Goal: Information Seeking & Learning: Learn about a topic

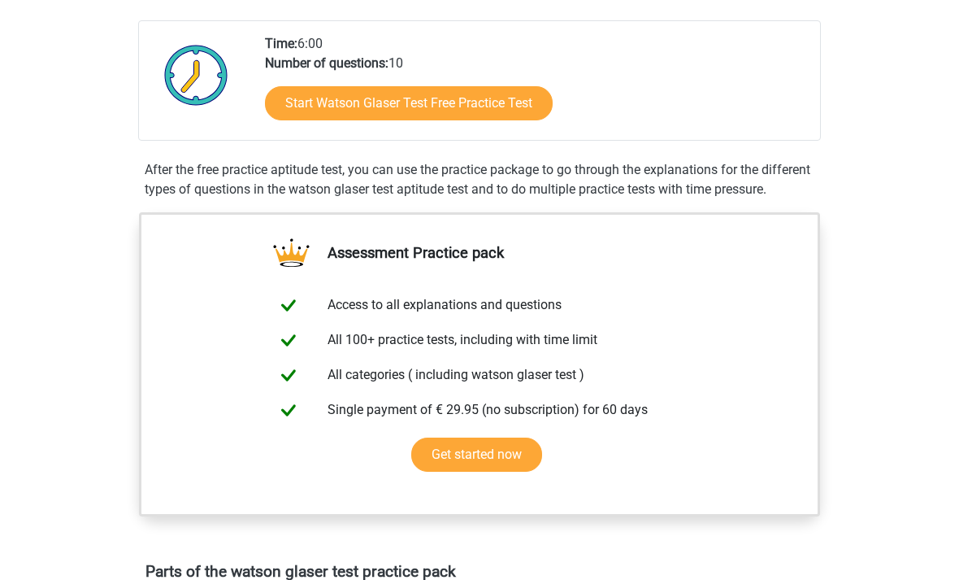
scroll to position [346, 0]
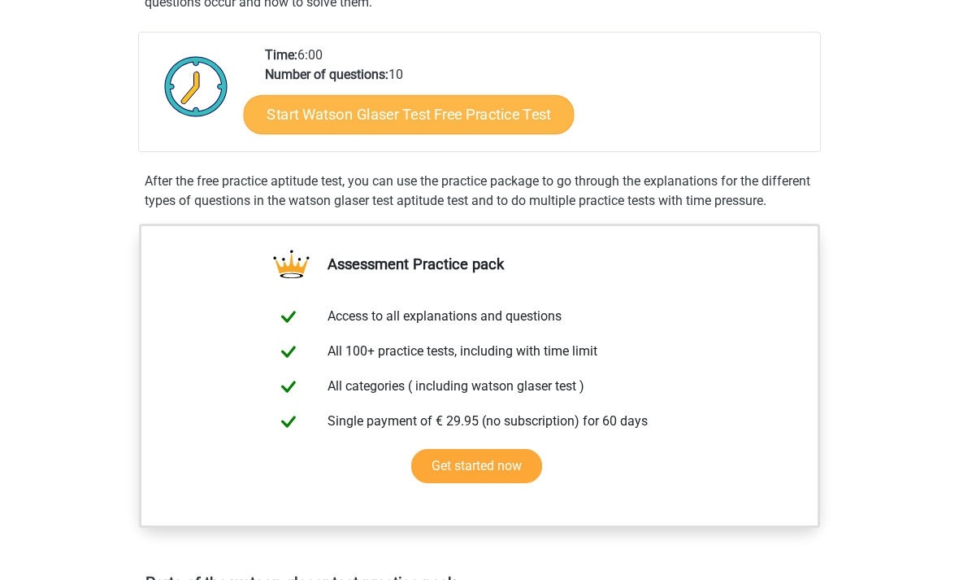
click at [503, 118] on link "Start Watson Glaser Test Free Practice Test" at bounding box center [409, 114] width 331 height 39
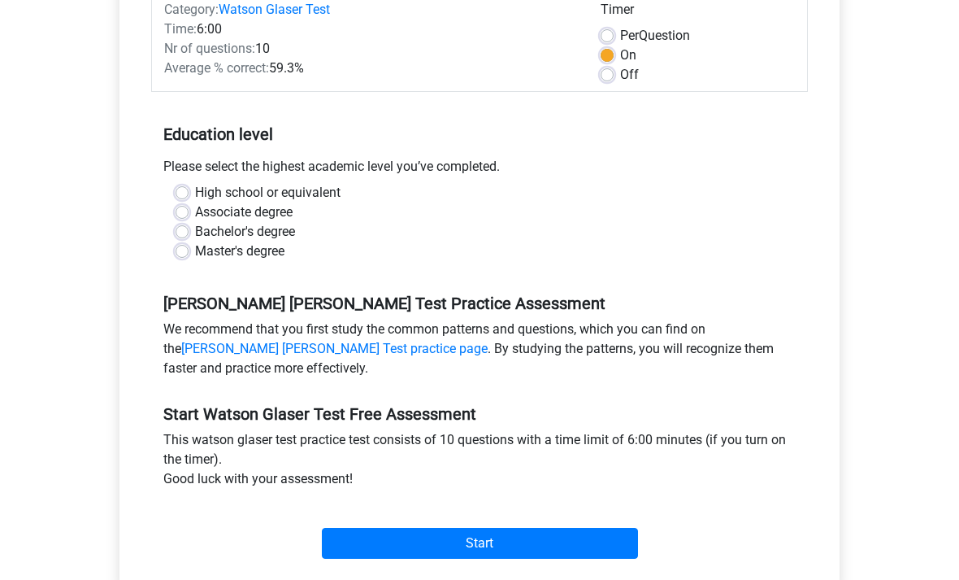
scroll to position [225, 0]
click at [189, 182] on div "Please select the highest academic level you’ve completed." at bounding box center [479, 170] width 657 height 26
click at [195, 188] on label "High school or equivalent" at bounding box center [268, 193] width 146 height 20
click at [186, 188] on input "High school or equivalent" at bounding box center [182, 191] width 13 height 16
radio input "true"
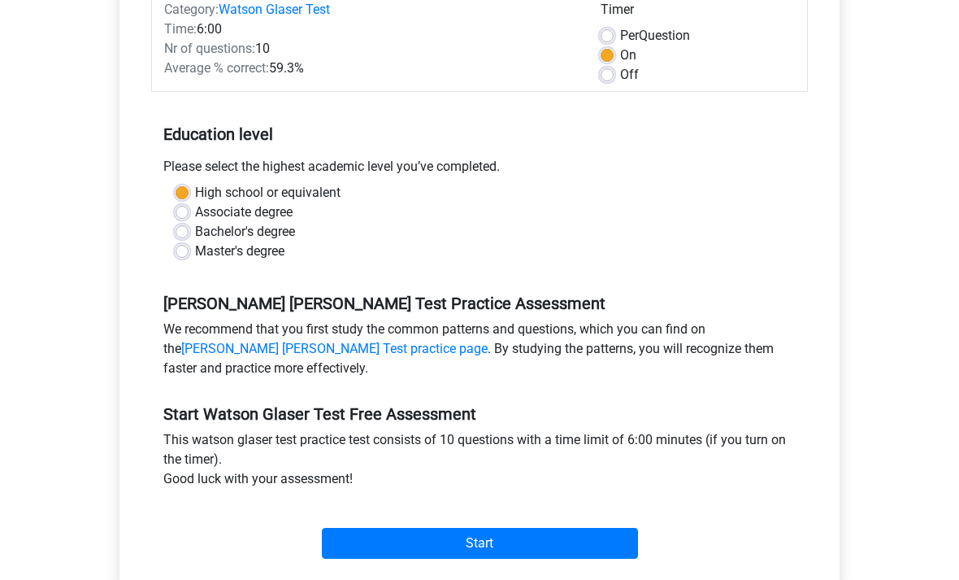
scroll to position [264, 0]
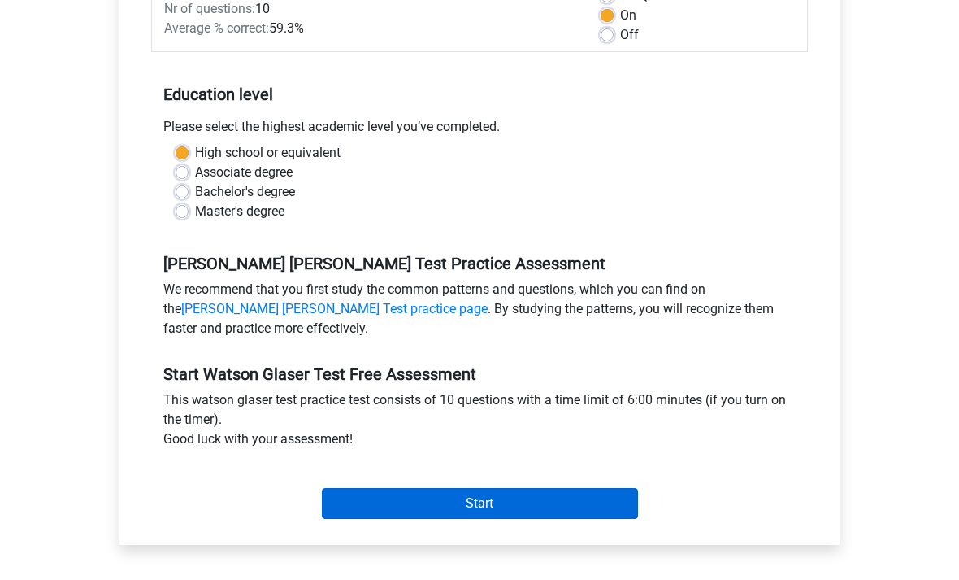
click at [448, 512] on input "Start" at bounding box center [480, 504] width 316 height 31
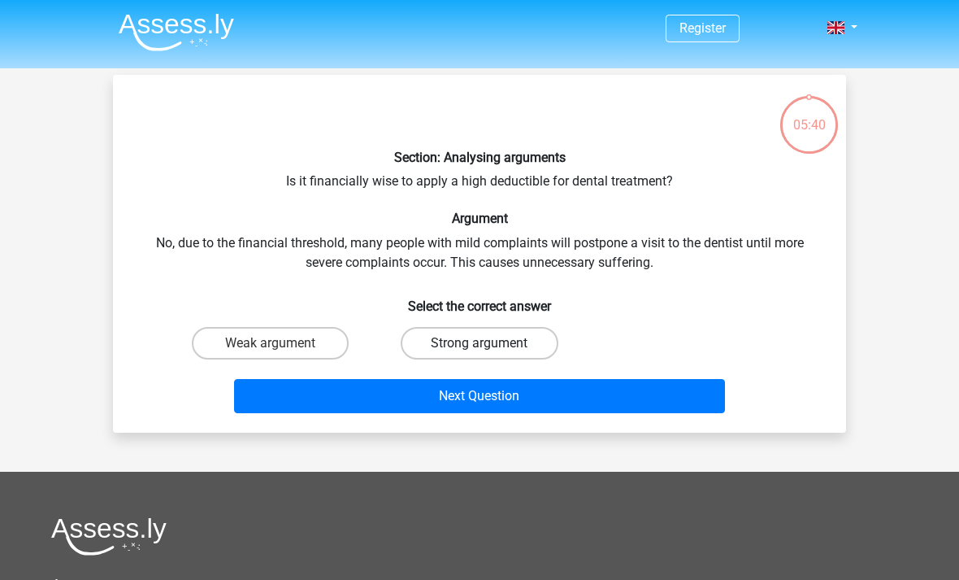
click at [515, 351] on label "Strong argument" at bounding box center [479, 343] width 157 height 33
click at [490, 351] on input "Strong argument" at bounding box center [485, 348] width 11 height 11
radio input "true"
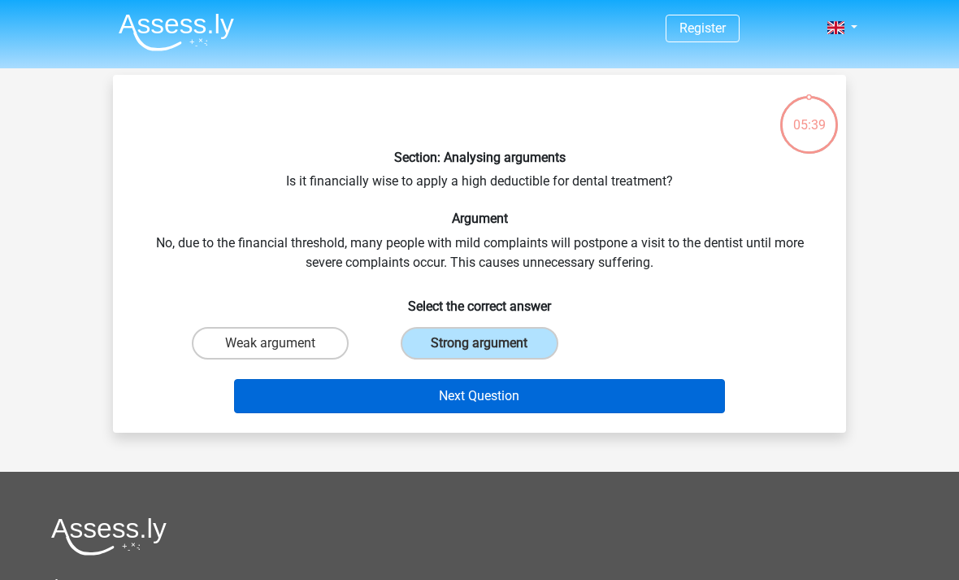
click at [486, 397] on button "Next Question" at bounding box center [480, 396] width 492 height 34
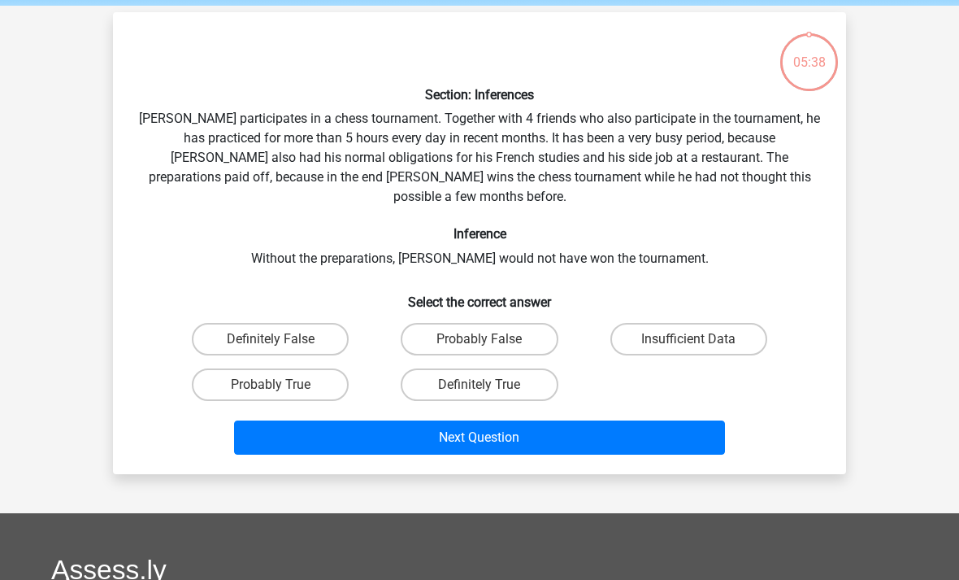
scroll to position [75, 0]
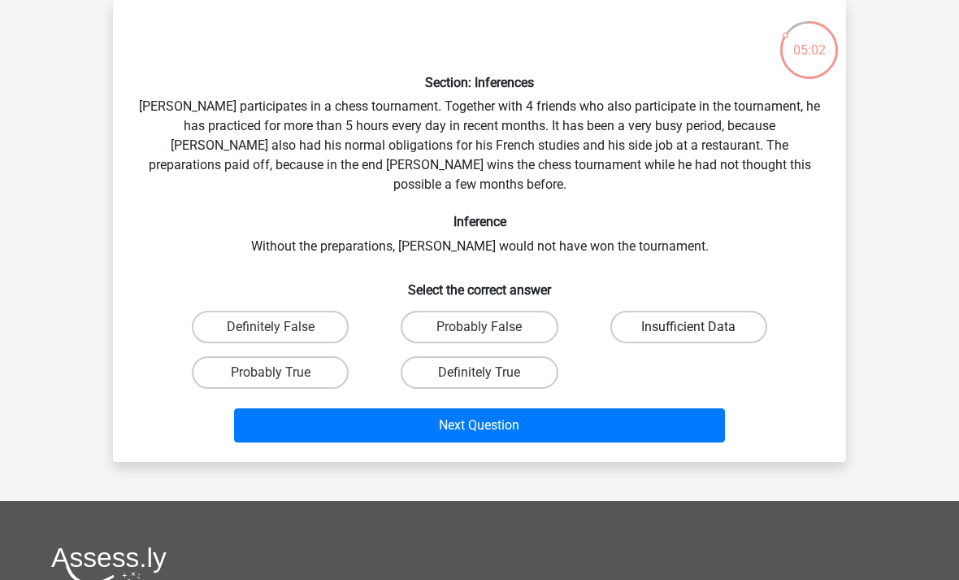
click at [654, 311] on label "Insufficient Data" at bounding box center [688, 327] width 157 height 33
click at [689, 327] on input "Insufficient Data" at bounding box center [694, 332] width 11 height 11
radio input "true"
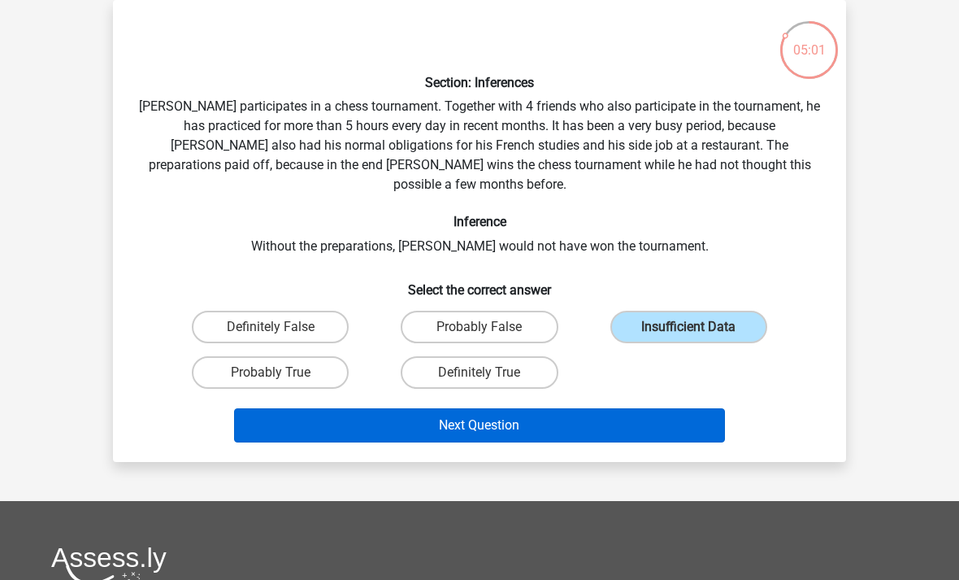
click at [574, 408] on button "Next Question" at bounding box center [480, 425] width 492 height 34
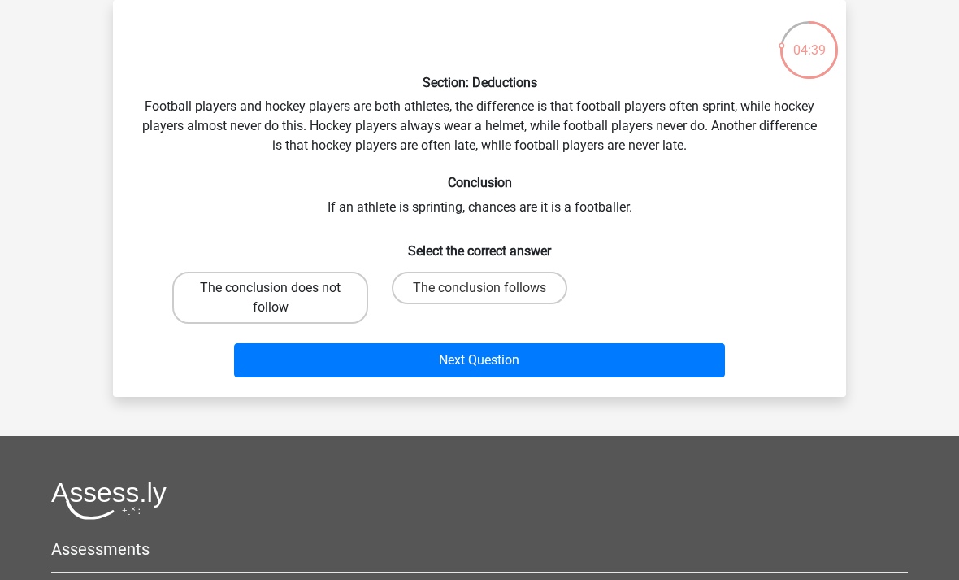
click at [308, 289] on label "The conclusion does not follow" at bounding box center [270, 298] width 196 height 52
click at [281, 289] on input "The conclusion does not follow" at bounding box center [276, 293] width 11 height 11
radio input "true"
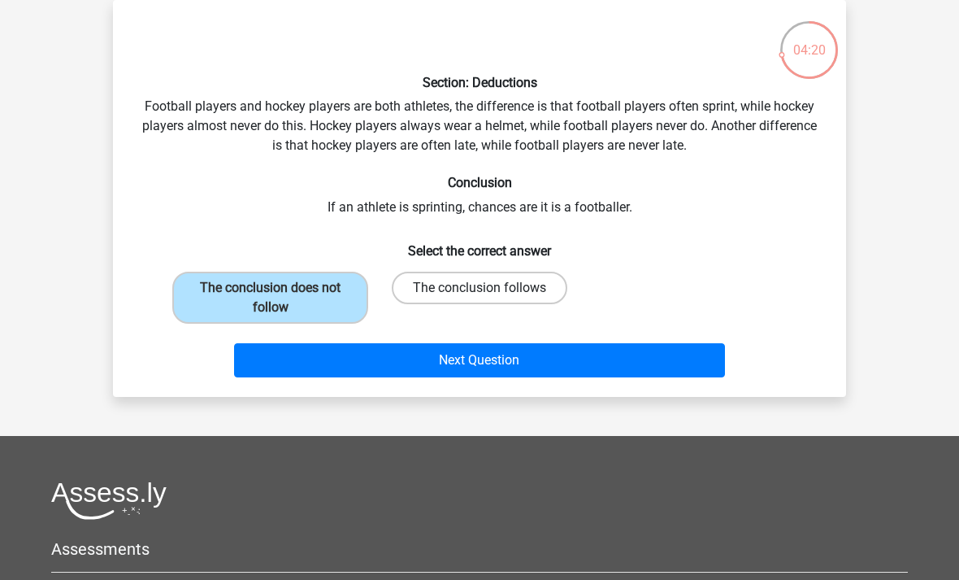
click at [502, 283] on label "The conclusion follows" at bounding box center [480, 288] width 176 height 33
click at [490, 288] on input "The conclusion follows" at bounding box center [485, 293] width 11 height 11
radio input "true"
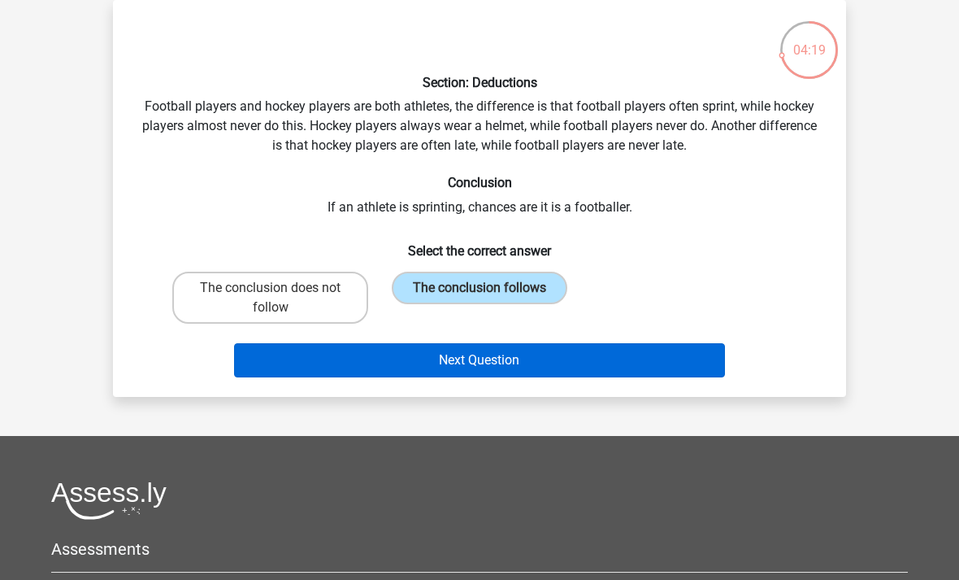
click at [520, 363] on button "Next Question" at bounding box center [480, 360] width 492 height 34
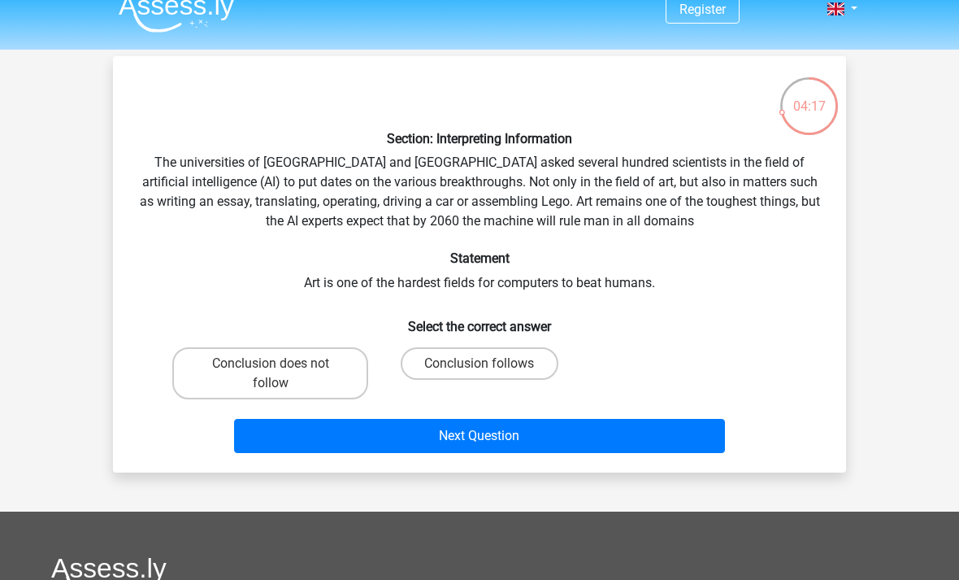
scroll to position [24, 0]
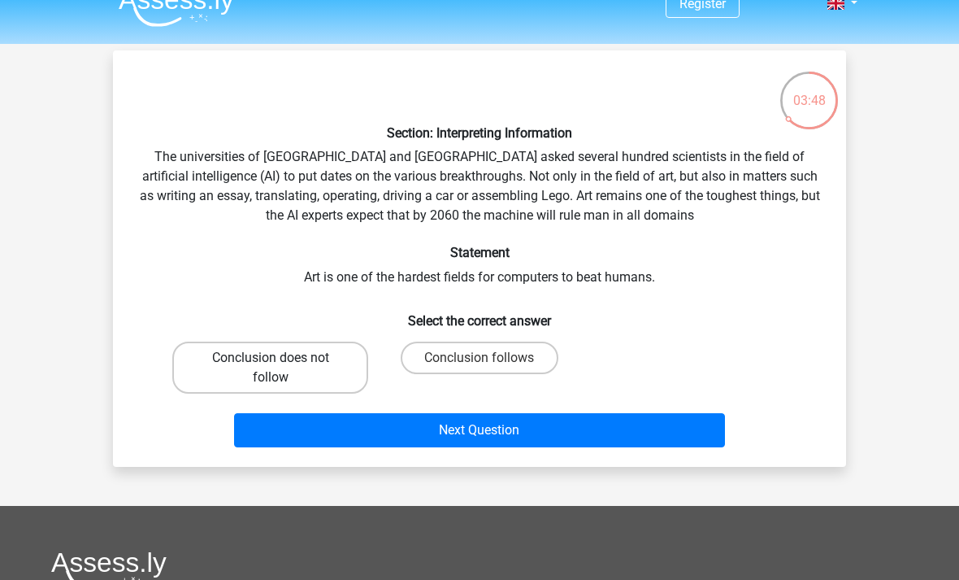
click at [332, 350] on label "Conclusion does not follow" at bounding box center [270, 367] width 196 height 52
click at [281, 358] on input "Conclusion does not follow" at bounding box center [276, 363] width 11 height 11
radio input "true"
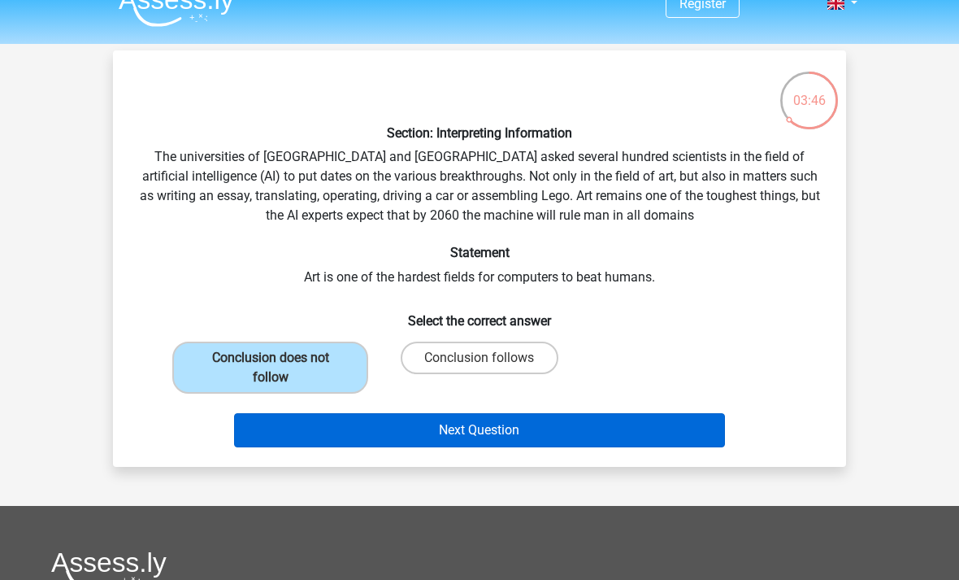
click at [402, 445] on button "Next Question" at bounding box center [480, 430] width 492 height 34
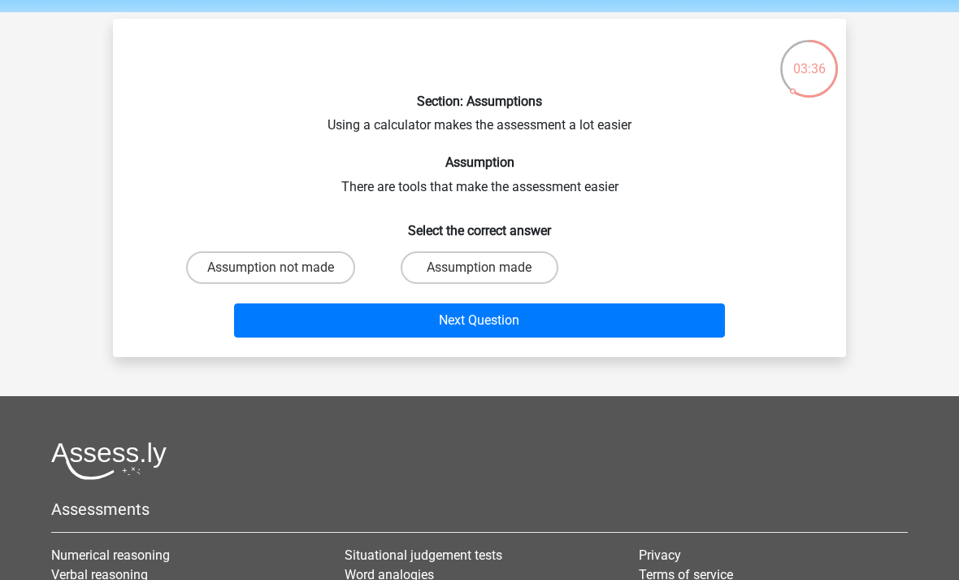
scroll to position [53, 0]
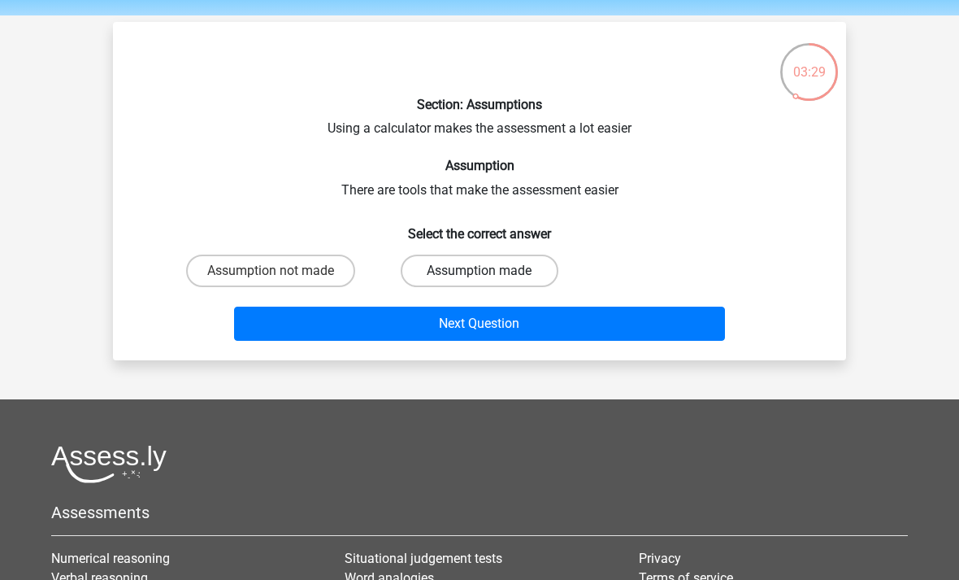
click at [496, 260] on label "Assumption made" at bounding box center [479, 270] width 157 height 33
click at [490, 271] on input "Assumption made" at bounding box center [485, 276] width 11 height 11
radio input "true"
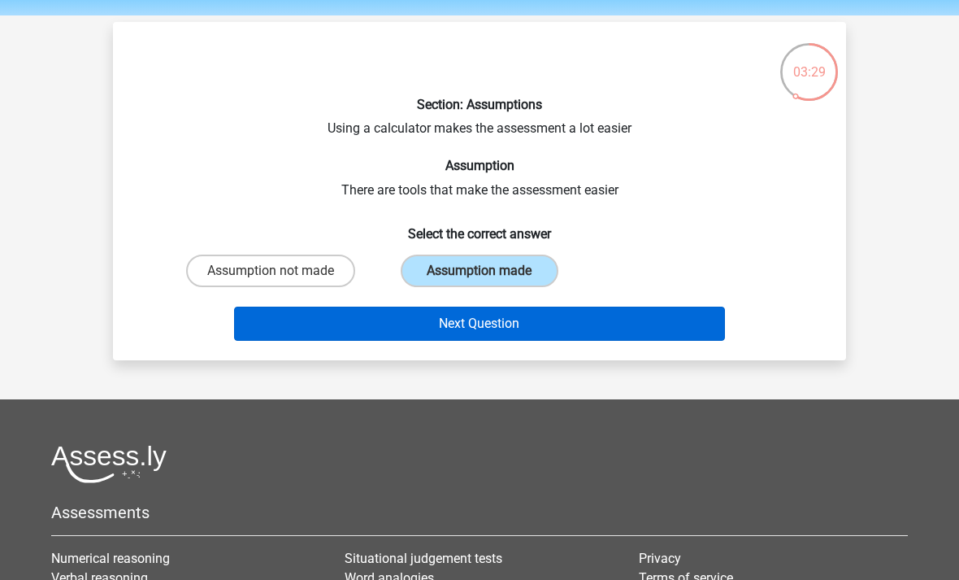
click at [466, 338] on button "Next Question" at bounding box center [480, 323] width 492 height 34
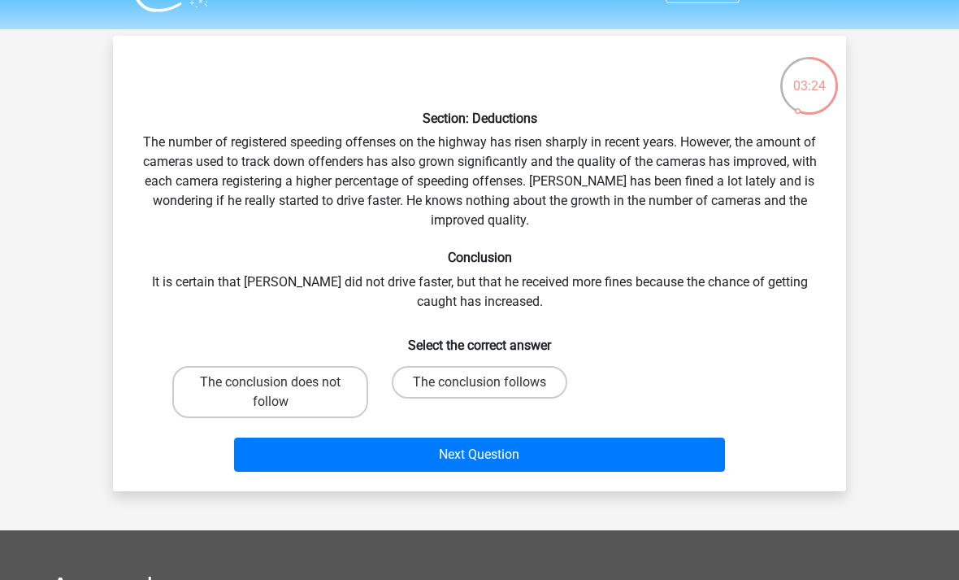
scroll to position [40, 0]
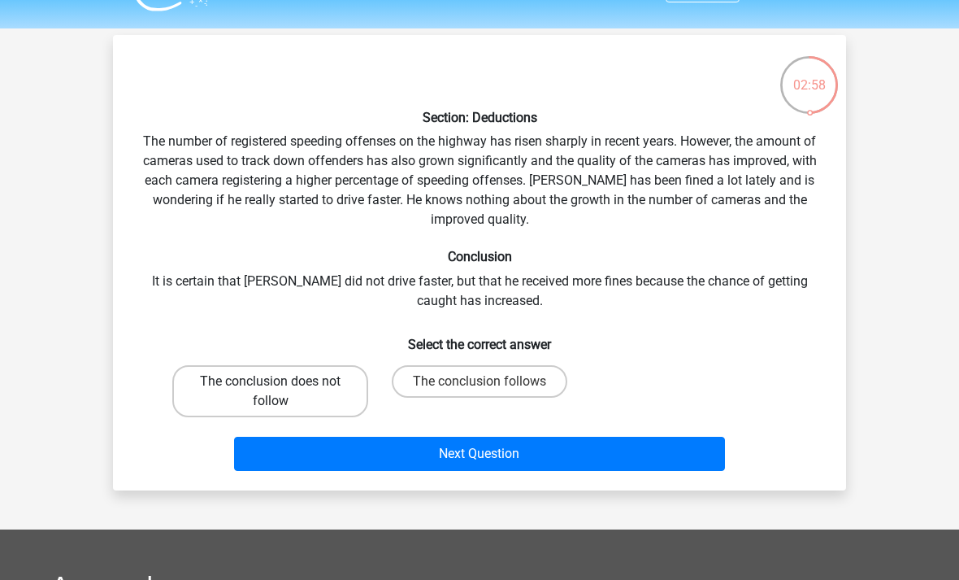
click at [303, 392] on label "The conclusion does not follow" at bounding box center [270, 391] width 196 height 52
click at [281, 392] on input "The conclusion does not follow" at bounding box center [276, 386] width 11 height 11
radio input "true"
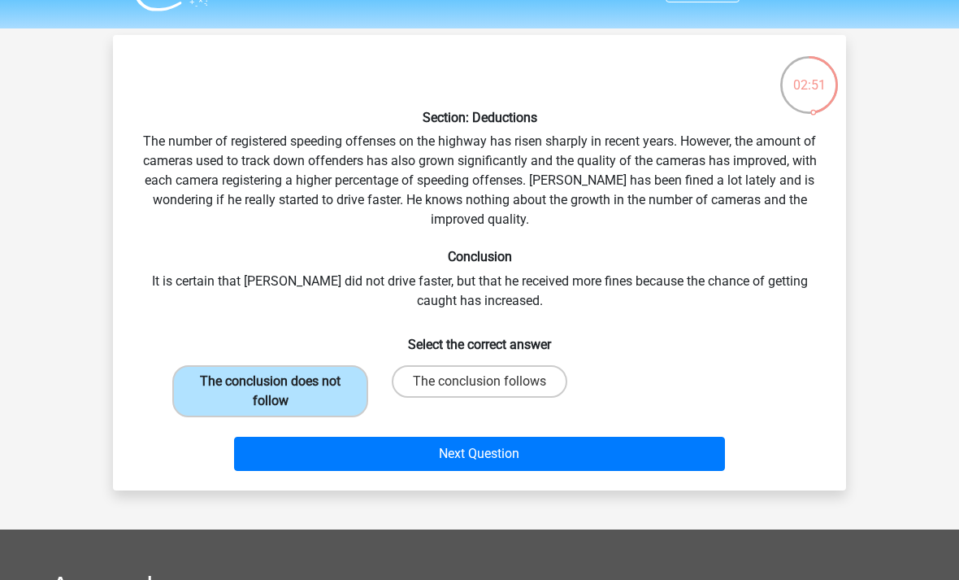
click at [423, 443] on button "Next Question" at bounding box center [480, 454] width 492 height 34
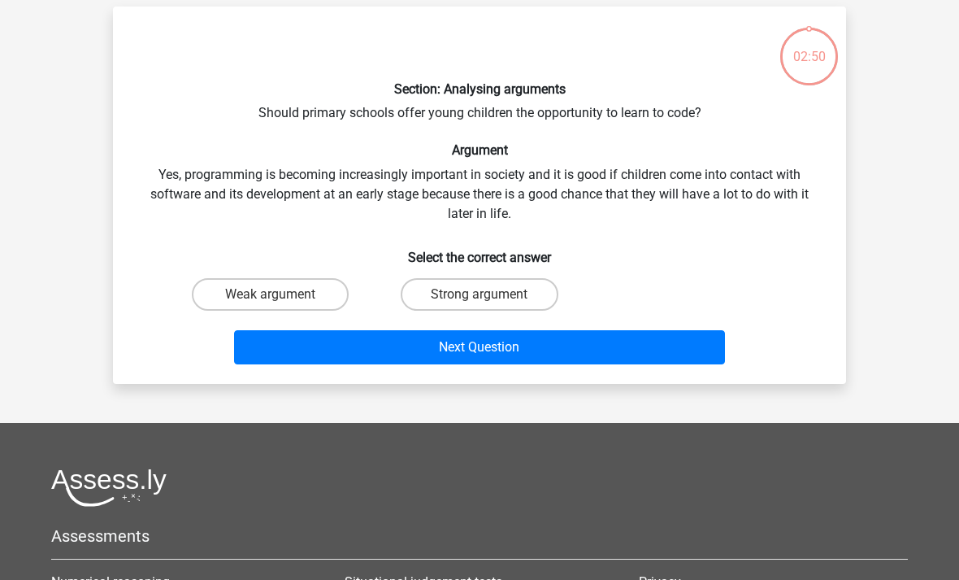
scroll to position [75, 0]
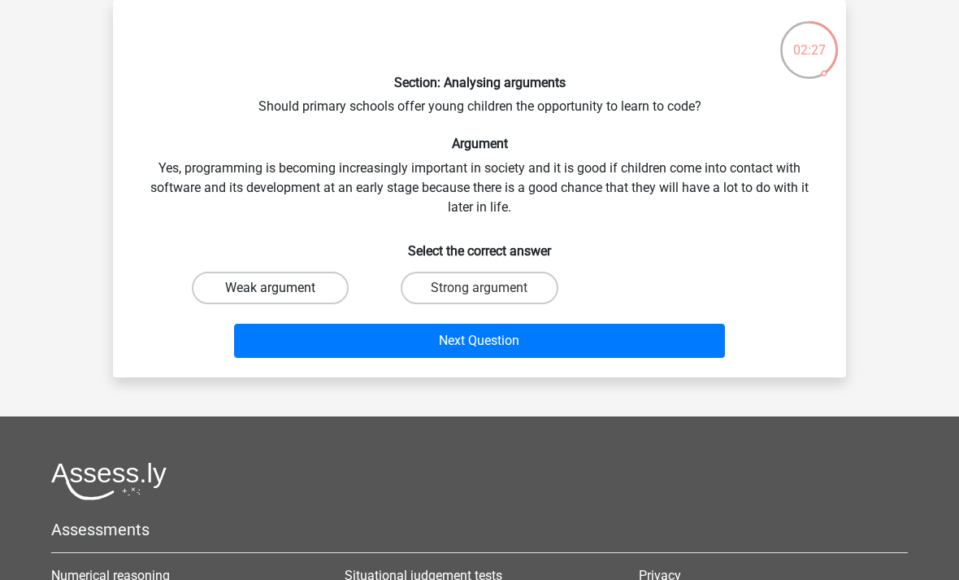
click at [315, 285] on label "Weak argument" at bounding box center [270, 288] width 157 height 33
click at [281, 288] on input "Weak argument" at bounding box center [276, 293] width 11 height 11
radio input "true"
click at [432, 302] on label "Strong argument" at bounding box center [479, 288] width 157 height 33
click at [480, 298] on input "Strong argument" at bounding box center [485, 293] width 11 height 11
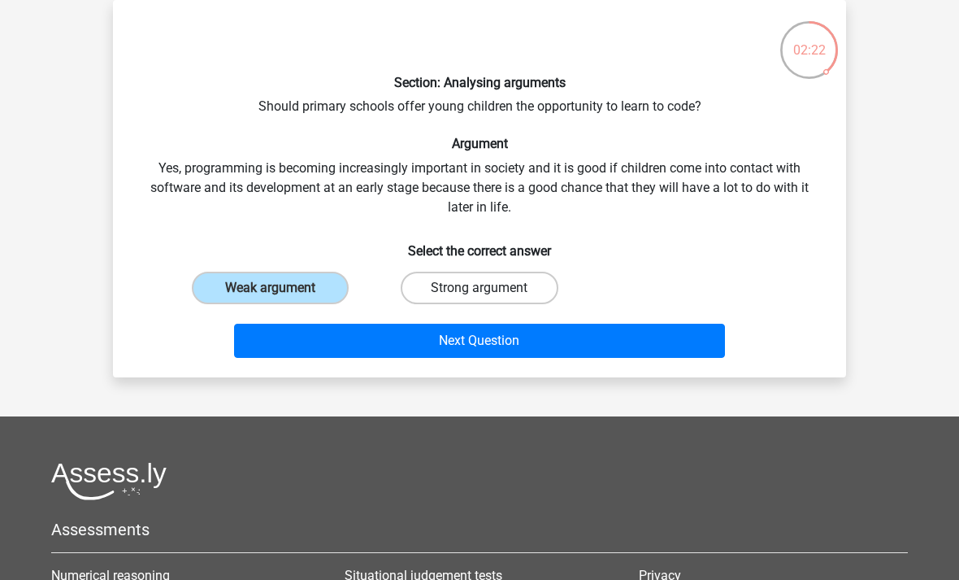
radio input "true"
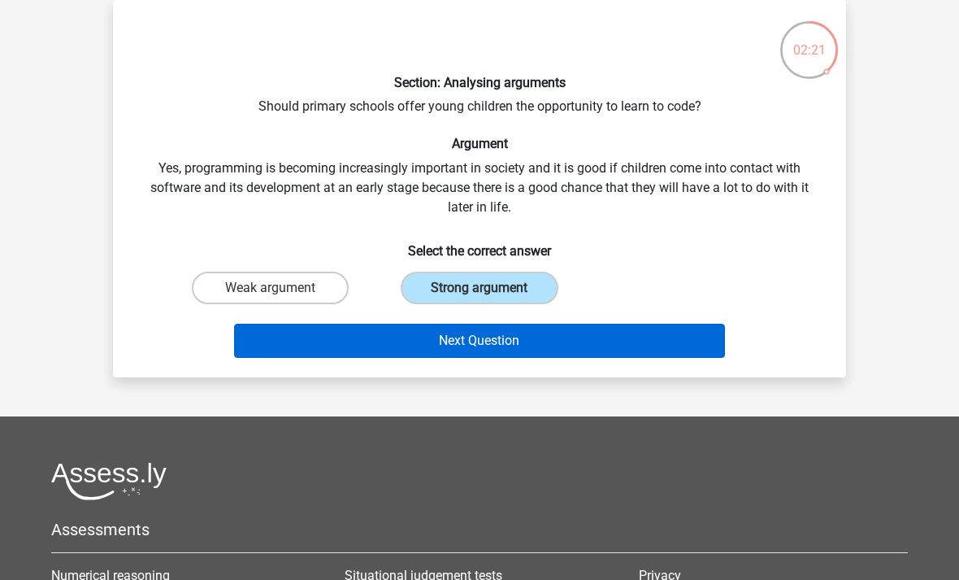
click at [437, 341] on button "Next Question" at bounding box center [480, 341] width 492 height 34
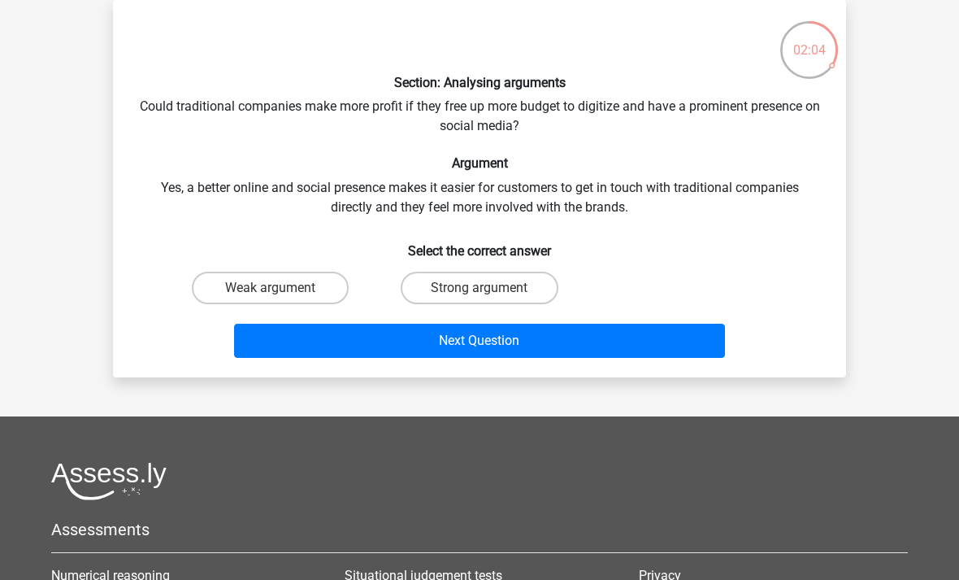
click at [490, 295] on input "Strong argument" at bounding box center [485, 293] width 11 height 11
radio input "true"
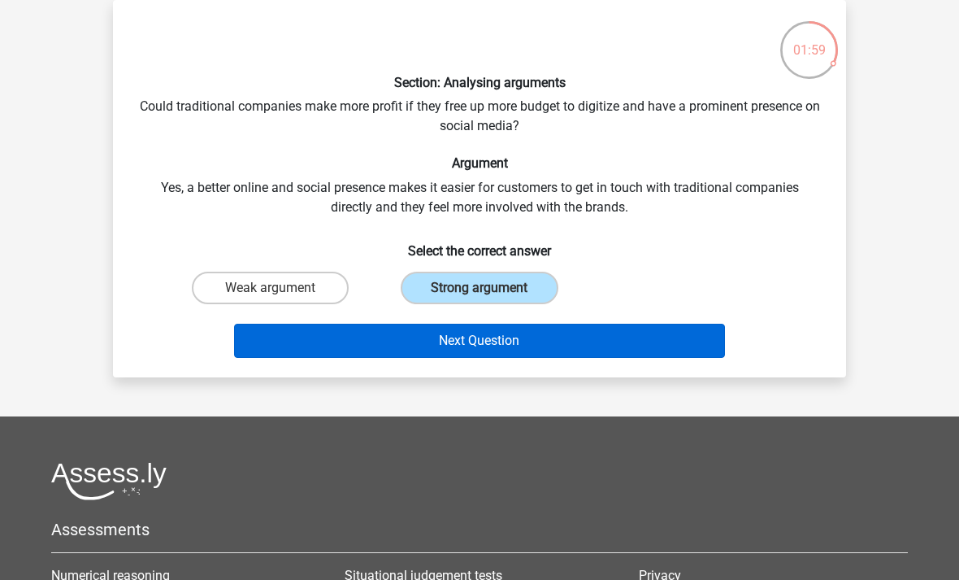
click at [471, 347] on button "Next Question" at bounding box center [480, 341] width 492 height 34
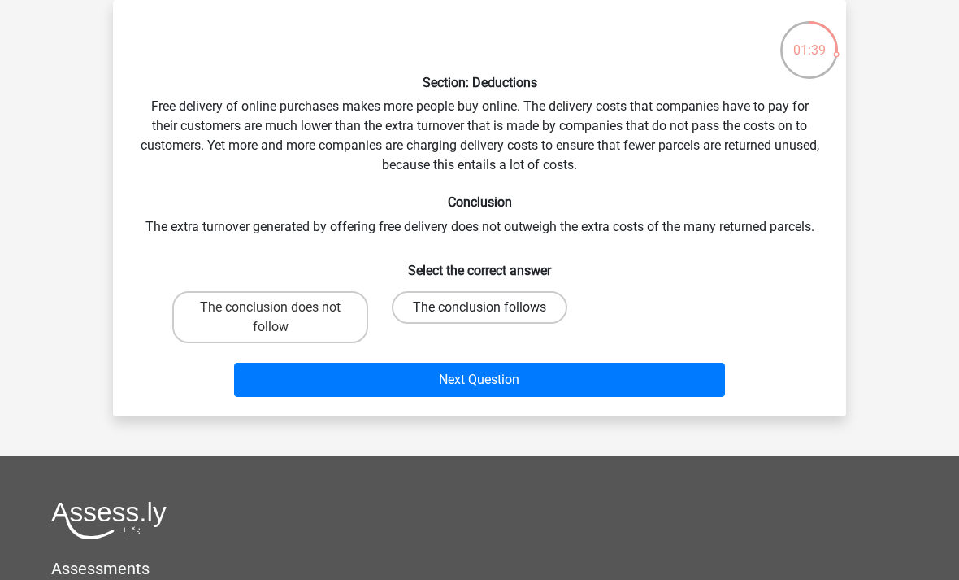
click at [532, 311] on label "The conclusion follows" at bounding box center [480, 307] width 176 height 33
click at [490, 311] on input "The conclusion follows" at bounding box center [485, 312] width 11 height 11
radio input "true"
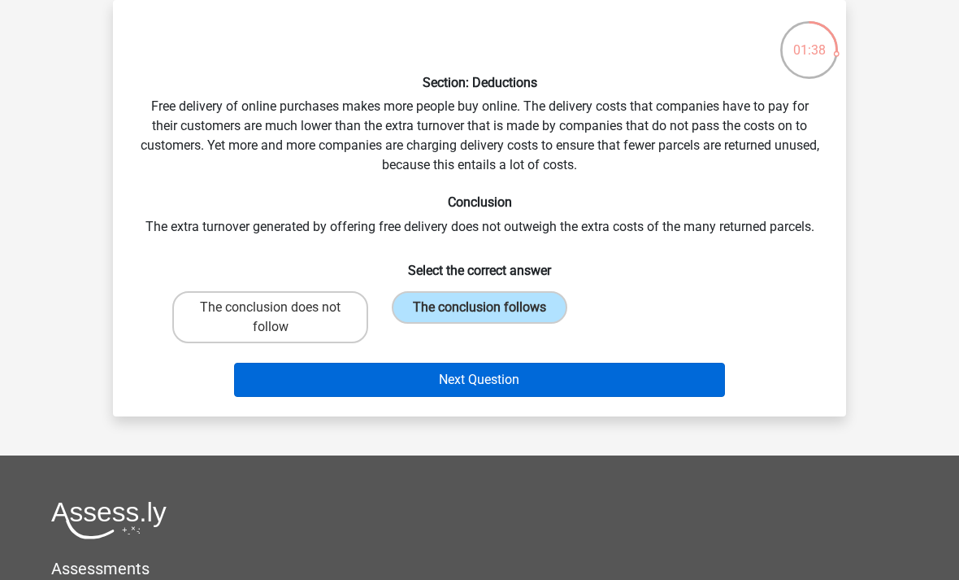
click at [515, 393] on button "Next Question" at bounding box center [480, 380] width 492 height 34
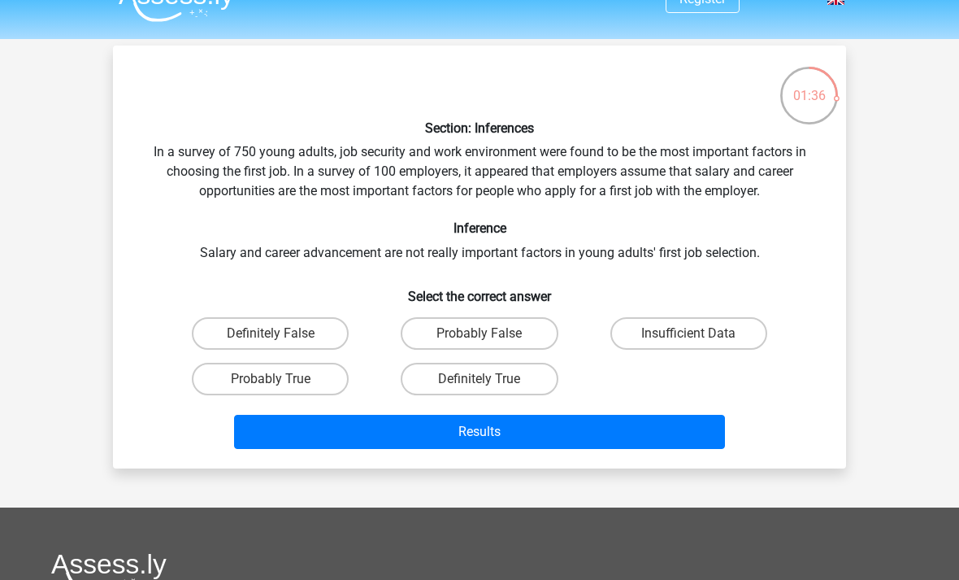
scroll to position [0, 0]
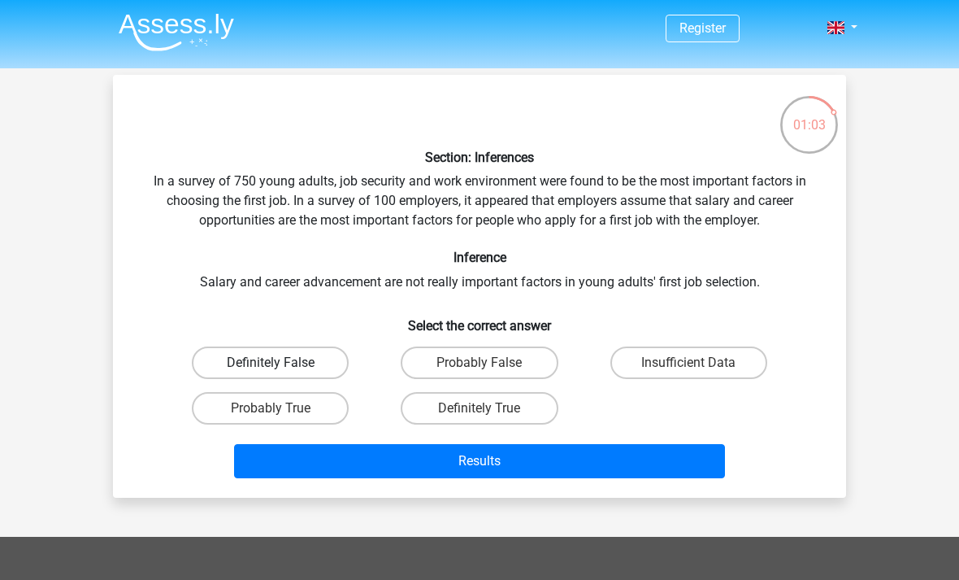
click at [308, 358] on label "Definitely False" at bounding box center [270, 362] width 157 height 33
click at [281, 363] on input "Definitely False" at bounding box center [276, 368] width 11 height 11
radio input "true"
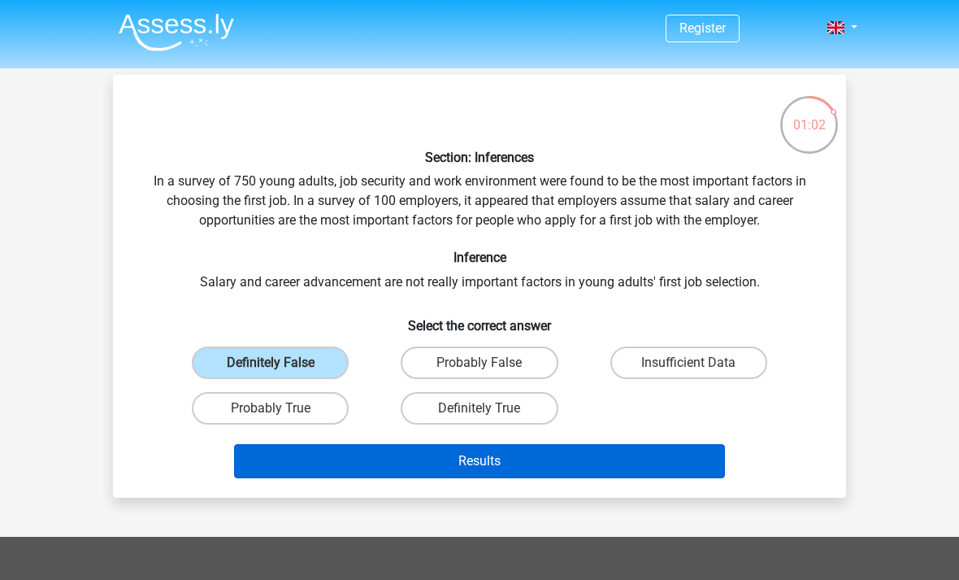
click at [367, 468] on button "Results" at bounding box center [480, 461] width 492 height 34
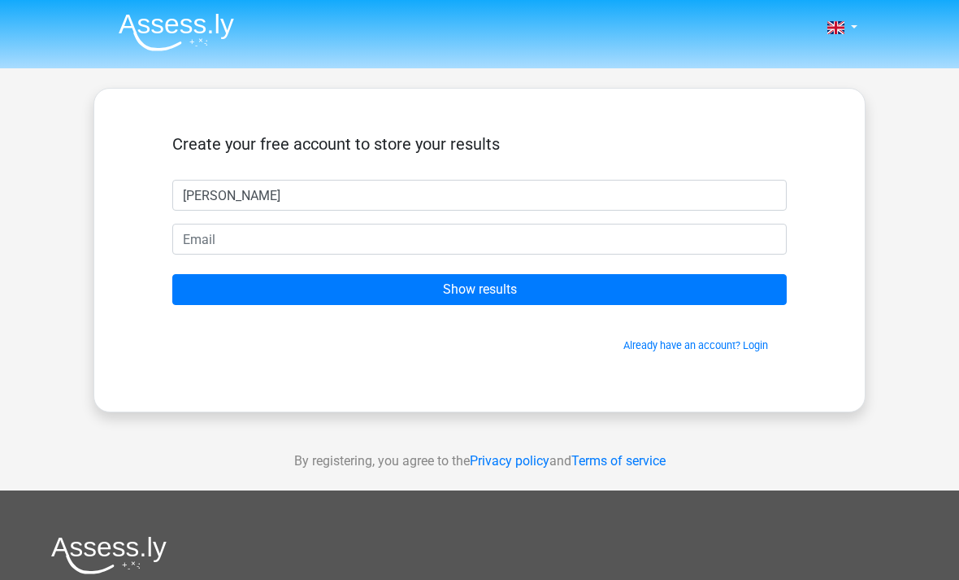
type input "I"
type input "Zee"
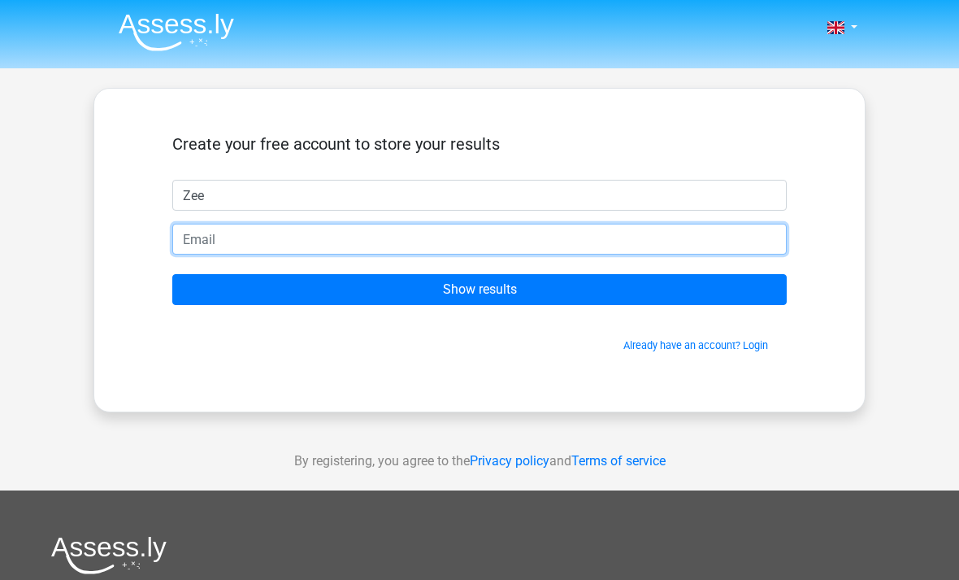
click at [339, 238] on input "email" at bounding box center [479, 239] width 615 height 31
type input "[EMAIL_ADDRESS][DOMAIN_NAME]"
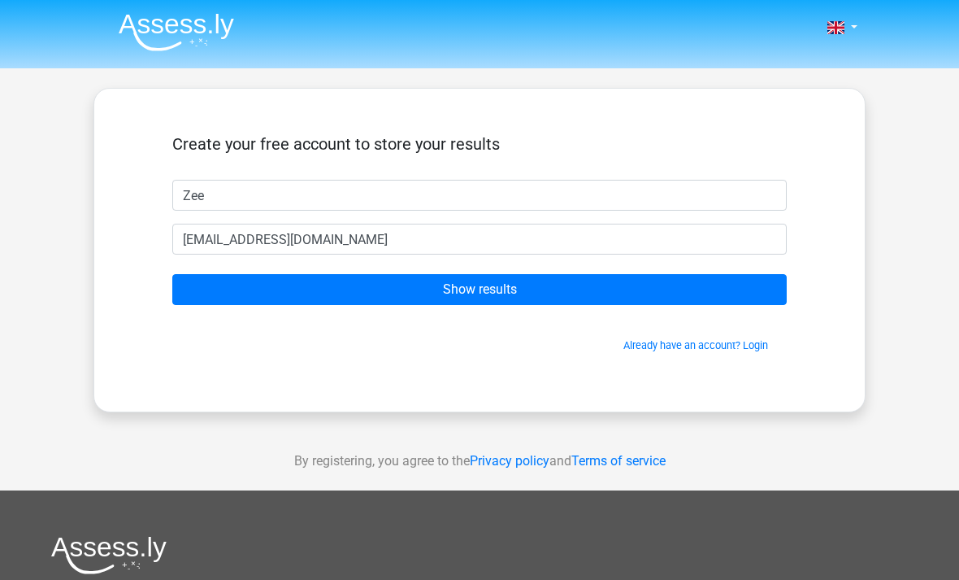
click at [706, 269] on form "Create your free account to store your results Zee [EMAIL_ADDRESS][DOMAIN_NAME]…" at bounding box center [479, 243] width 615 height 219
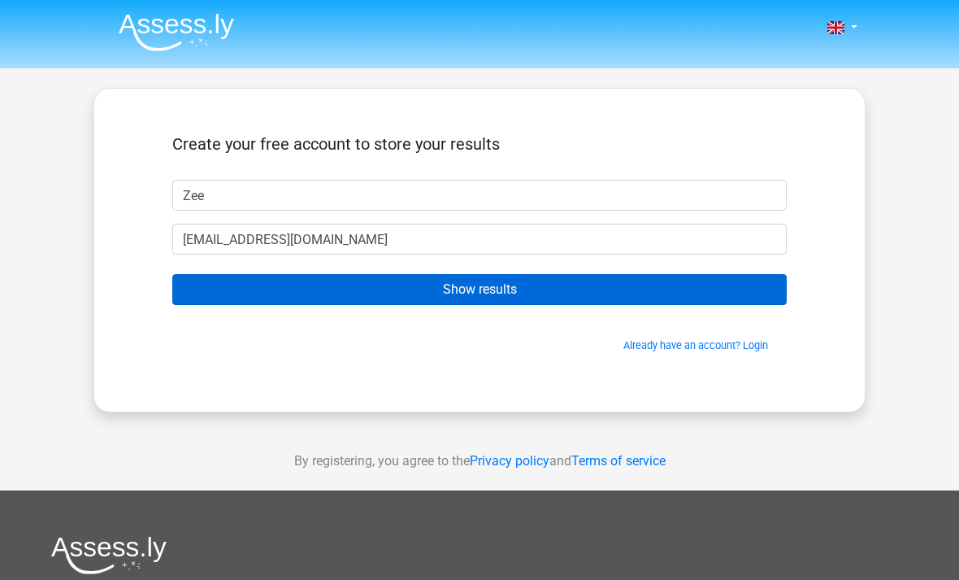
click at [556, 286] on input "Show results" at bounding box center [479, 289] width 615 height 31
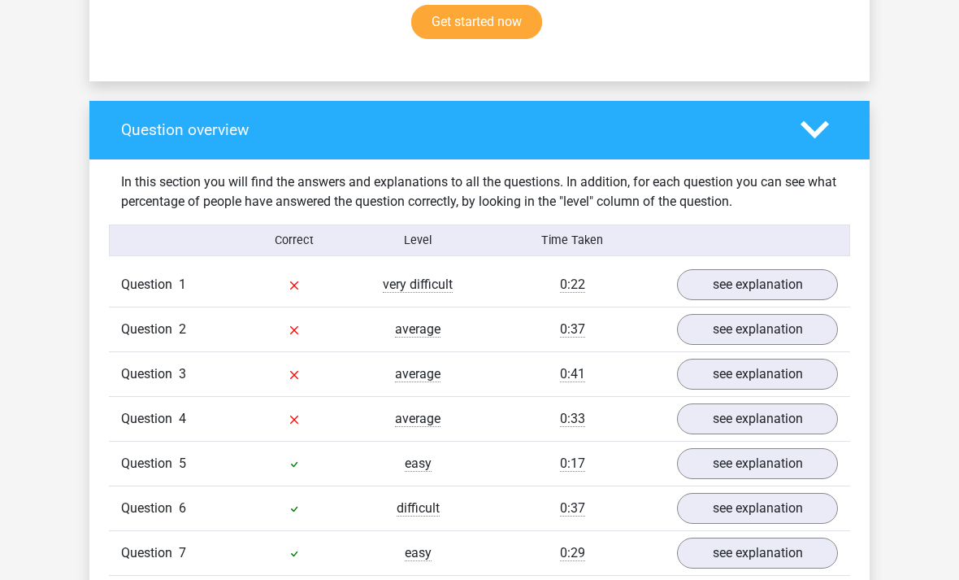
scroll to position [1086, 0]
click at [810, 268] on link "see explanation" at bounding box center [757, 286] width 185 height 36
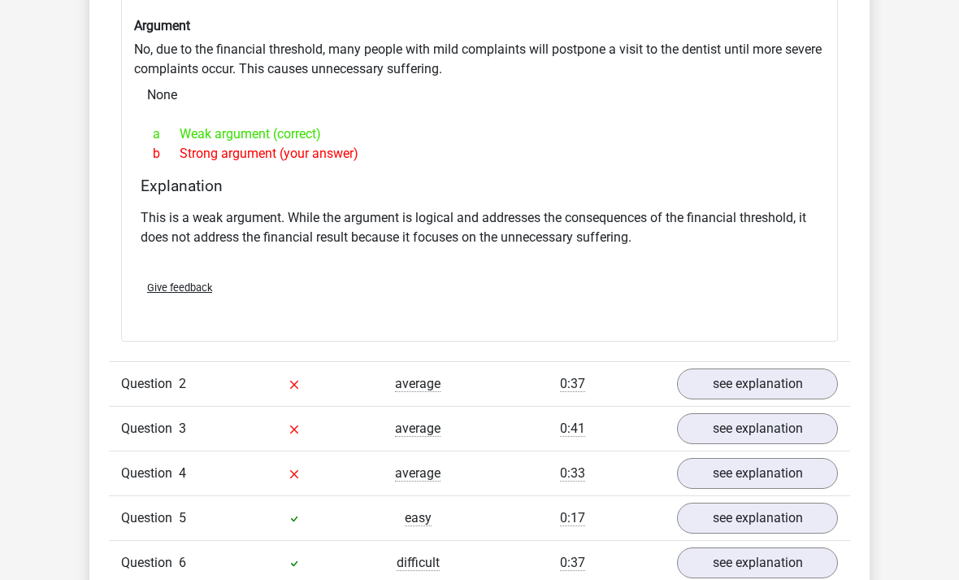
scroll to position [1468, 0]
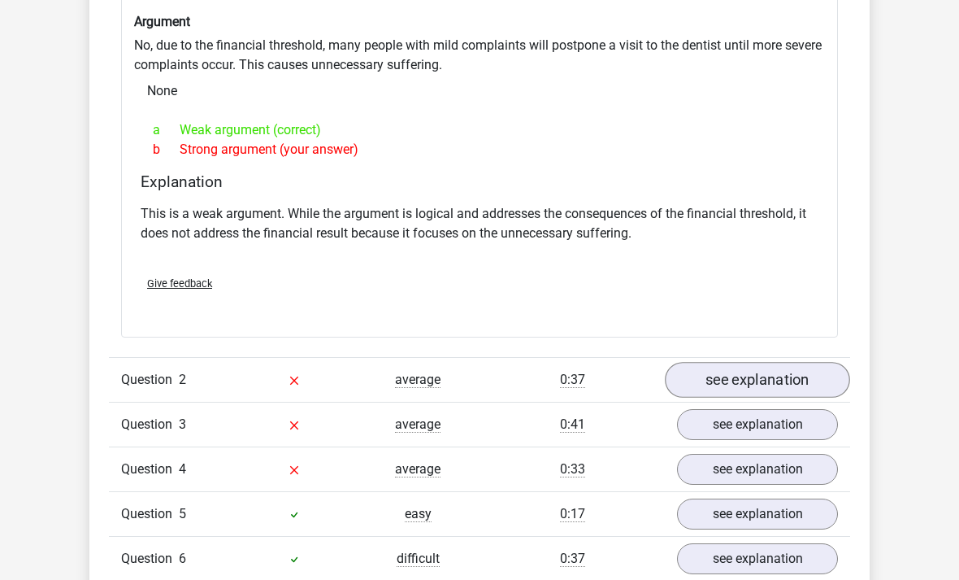
click at [797, 362] on link "see explanation" at bounding box center [757, 380] width 185 height 36
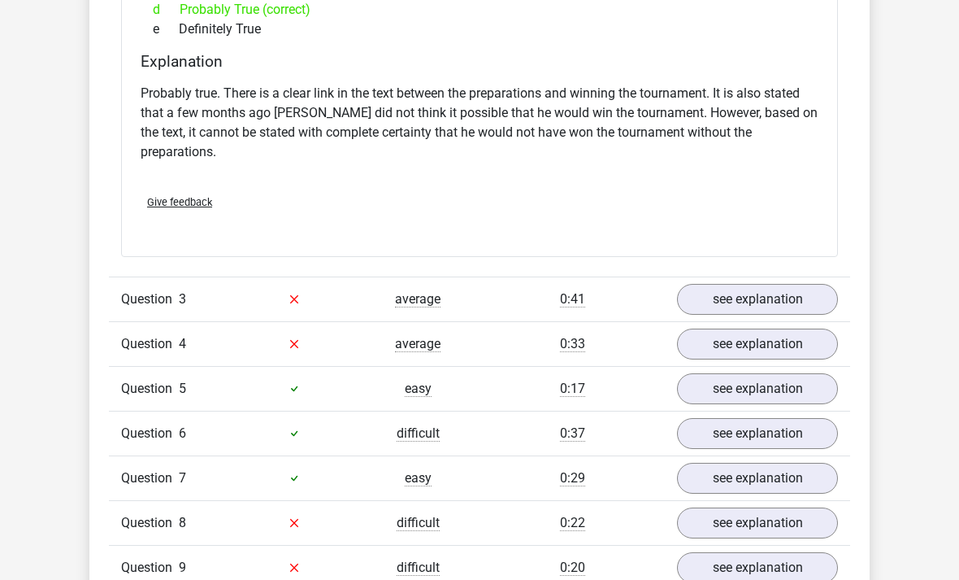
scroll to position [2149, 0]
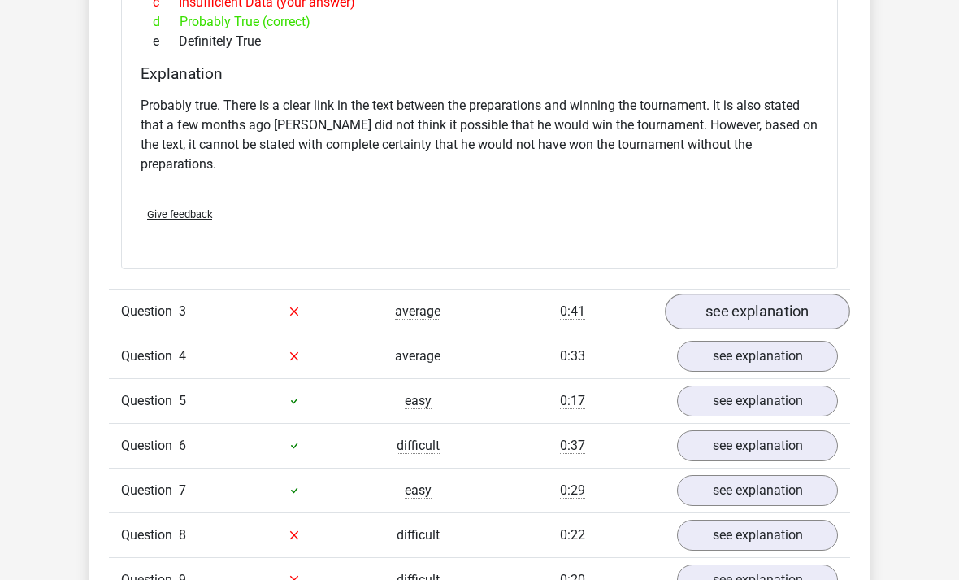
click at [811, 293] on link "see explanation" at bounding box center [757, 311] width 185 height 36
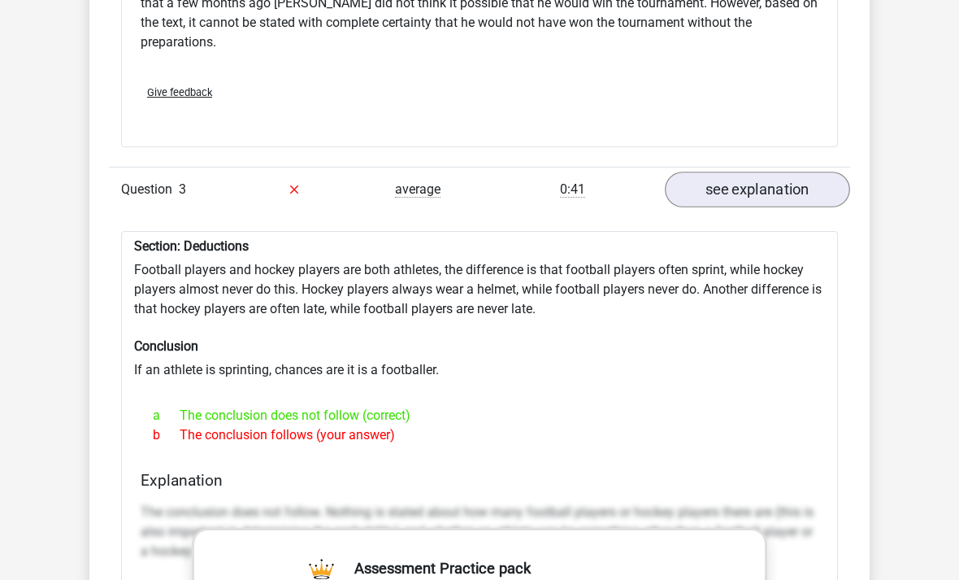
scroll to position [2276, 0]
